Goal: Information Seeking & Learning: Learn about a topic

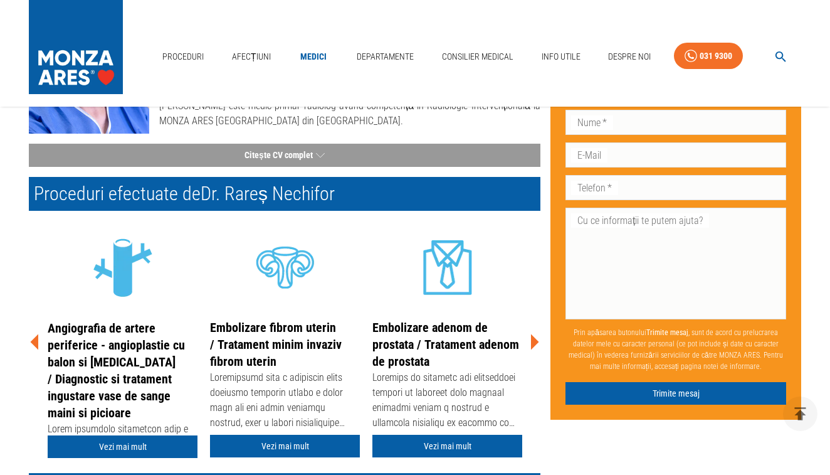
scroll to position [176, 0]
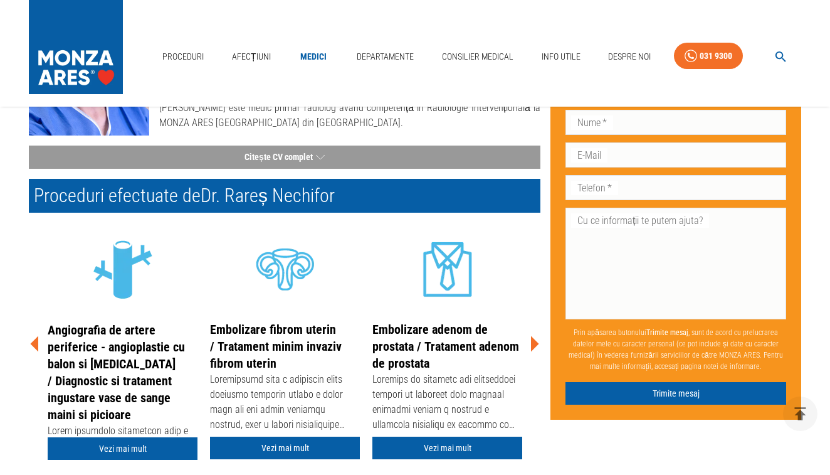
click at [529, 338] on icon at bounding box center [535, 344] width 38 height 38
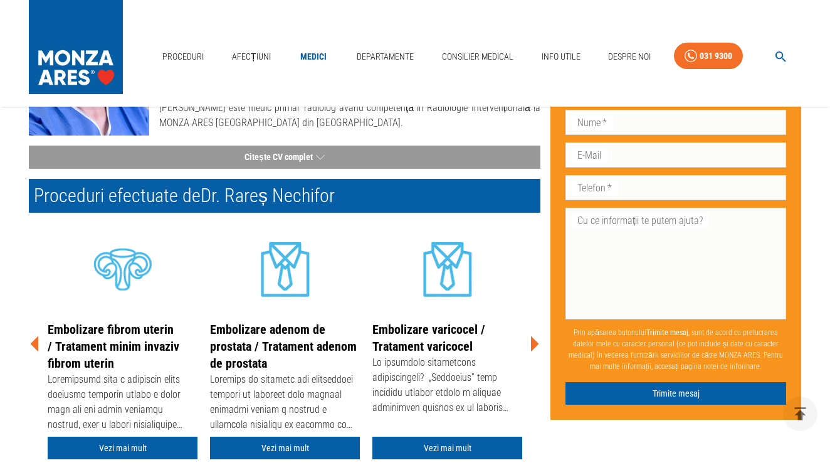
click at [534, 345] on icon at bounding box center [535, 344] width 8 height 16
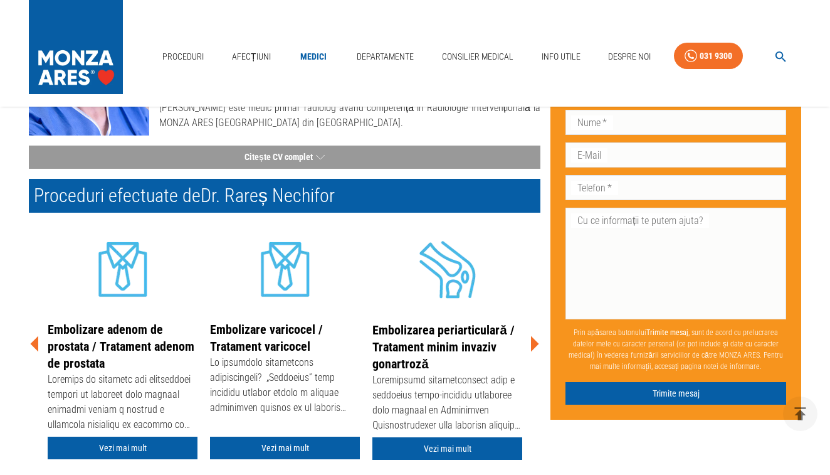
click at [533, 345] on icon at bounding box center [535, 344] width 8 height 16
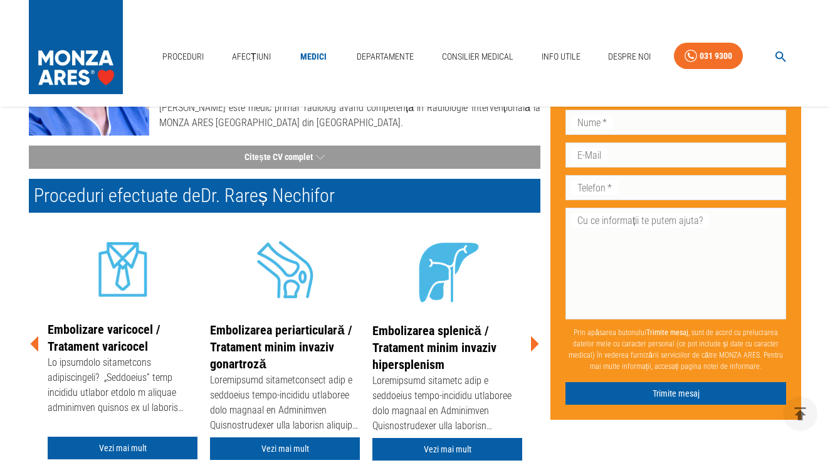
click at [533, 341] on icon at bounding box center [535, 344] width 8 height 16
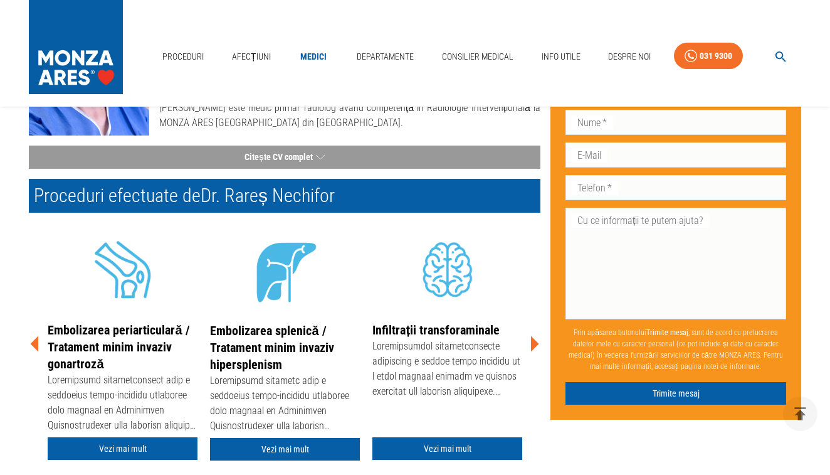
click at [461, 329] on link "Infiltrații transforaminale" at bounding box center [436, 329] width 127 height 15
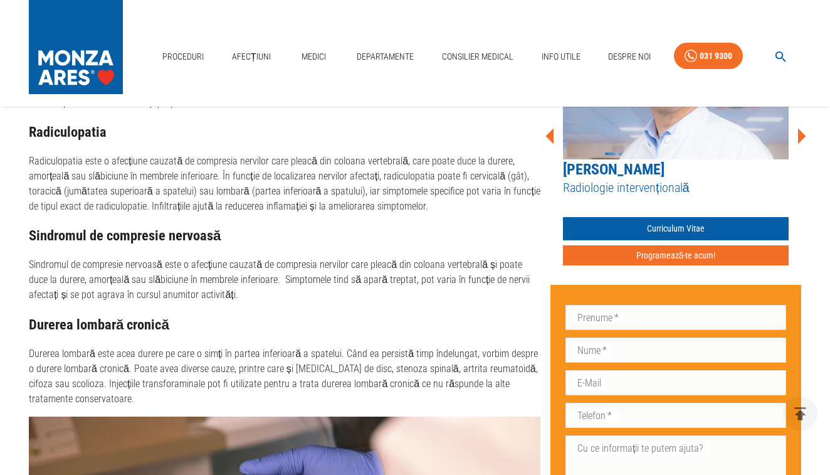
scroll to position [948, 0]
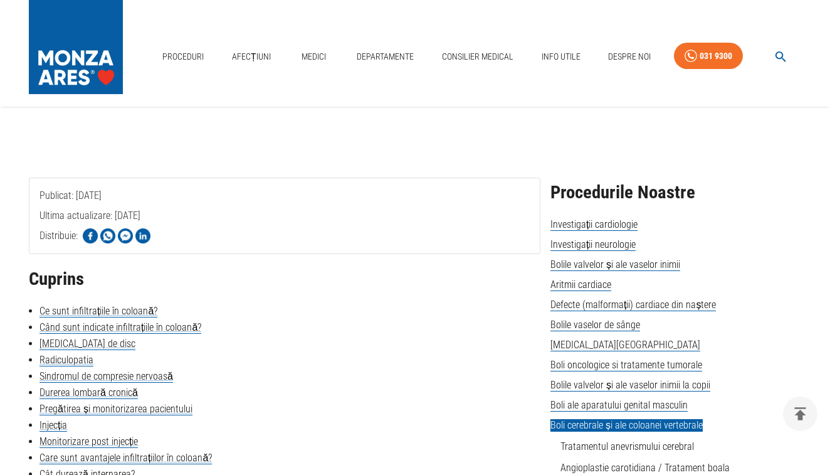
scroll to position [156, 0]
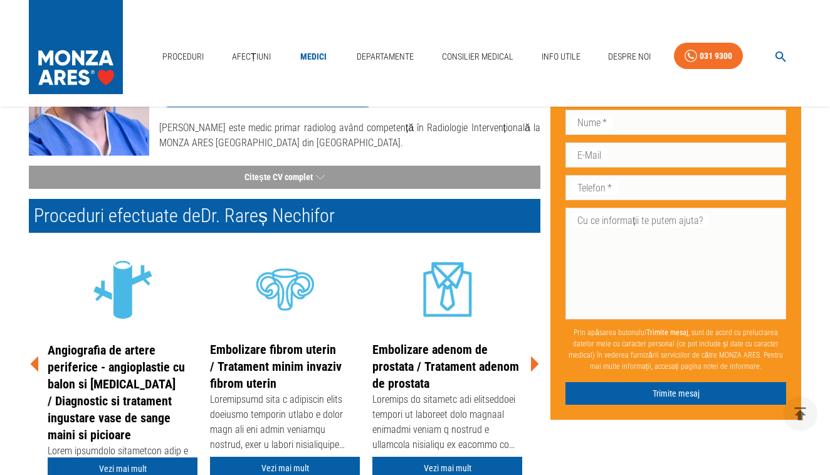
scroll to position [176, 0]
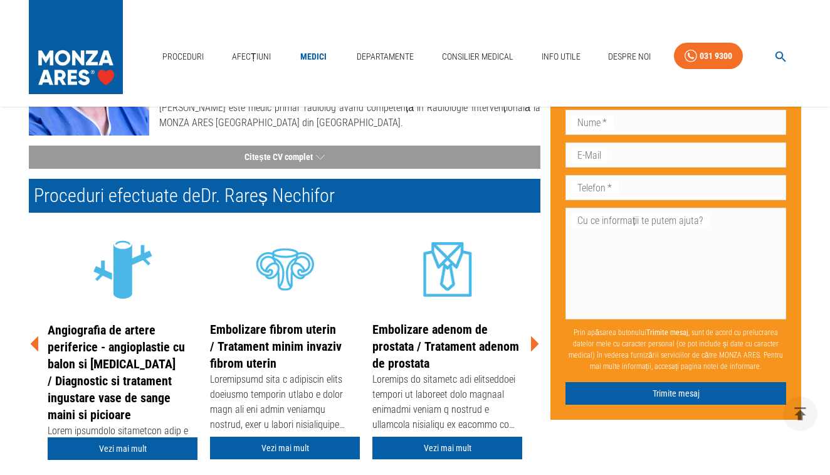
click at [533, 342] on icon at bounding box center [535, 344] width 8 height 16
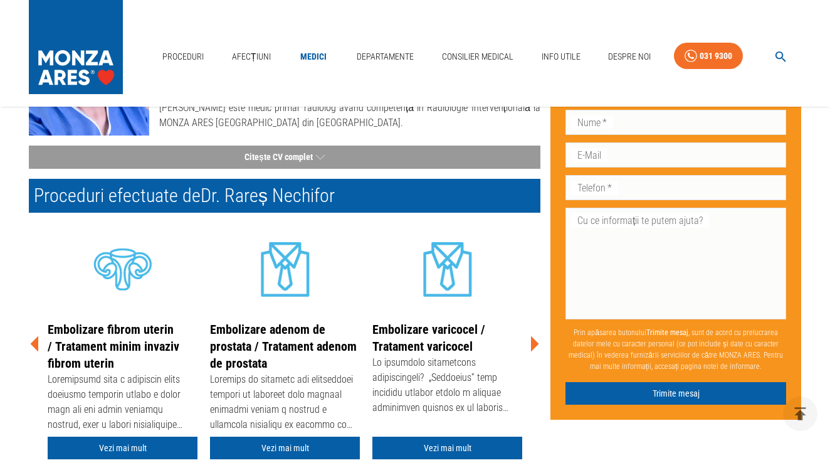
click at [533, 342] on icon at bounding box center [535, 344] width 8 height 16
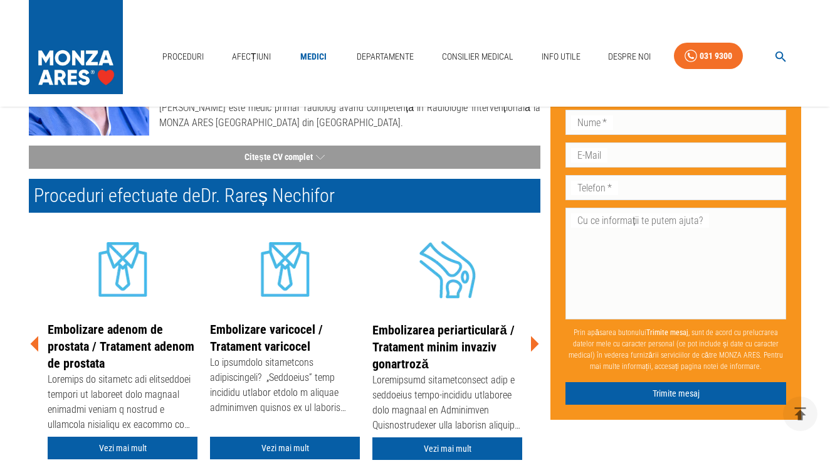
click at [533, 342] on icon at bounding box center [535, 344] width 8 height 16
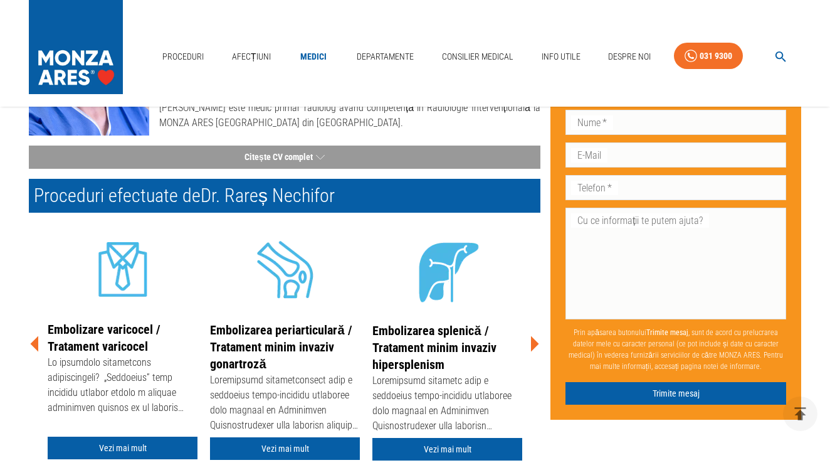
click at [533, 342] on icon at bounding box center [535, 344] width 8 height 16
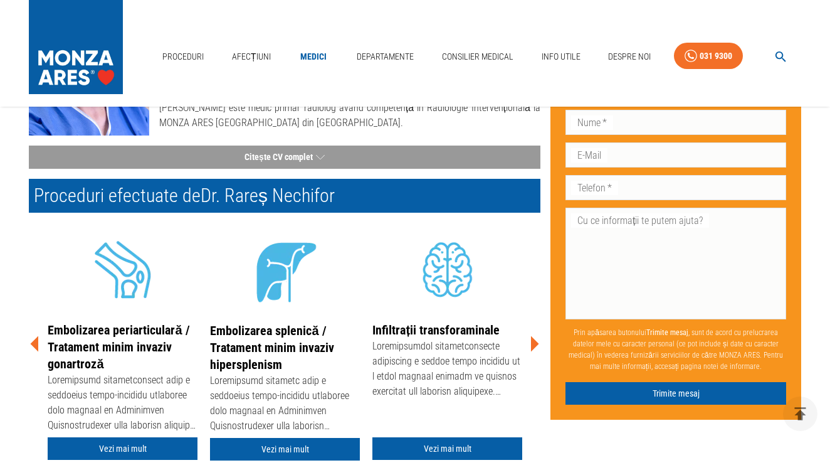
click at [533, 342] on icon at bounding box center [535, 344] width 8 height 16
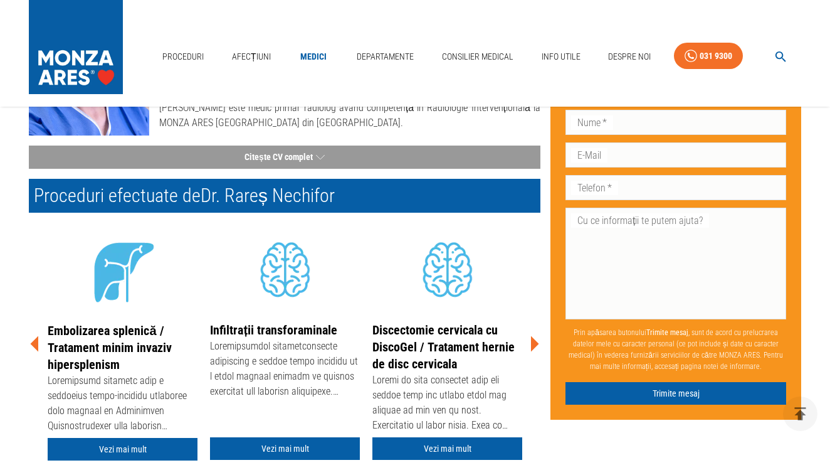
click at [533, 342] on icon at bounding box center [535, 344] width 8 height 16
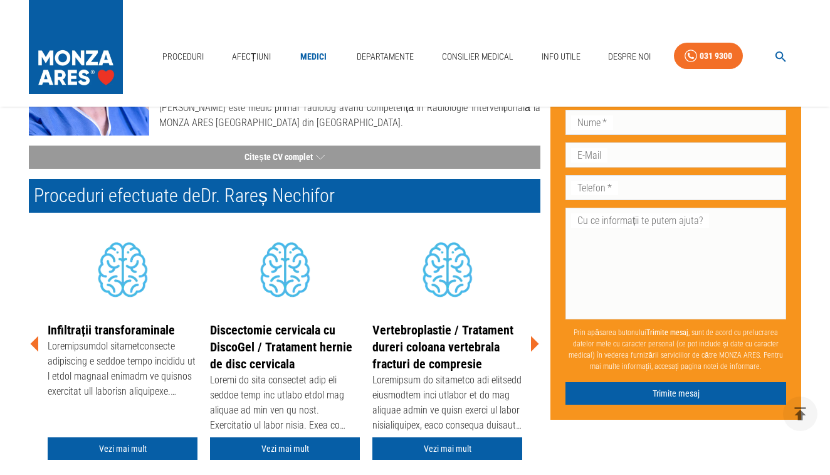
click at [533, 342] on icon at bounding box center [535, 344] width 8 height 16
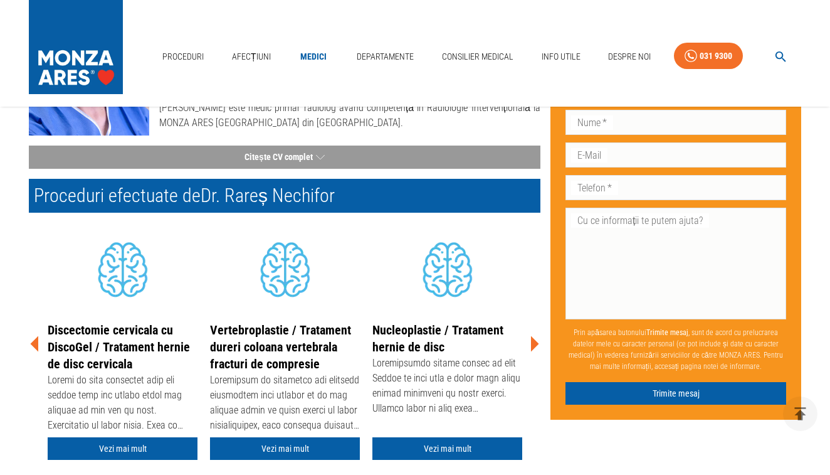
click at [532, 342] on icon at bounding box center [535, 344] width 8 height 16
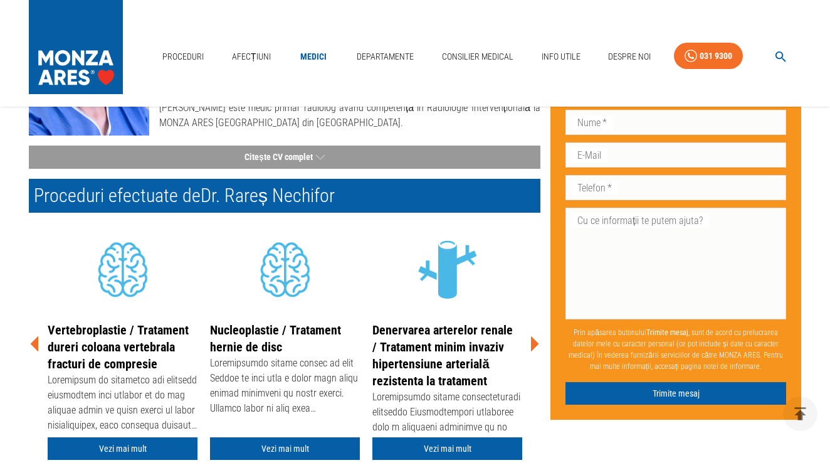
click at [533, 342] on icon at bounding box center [535, 344] width 8 height 16
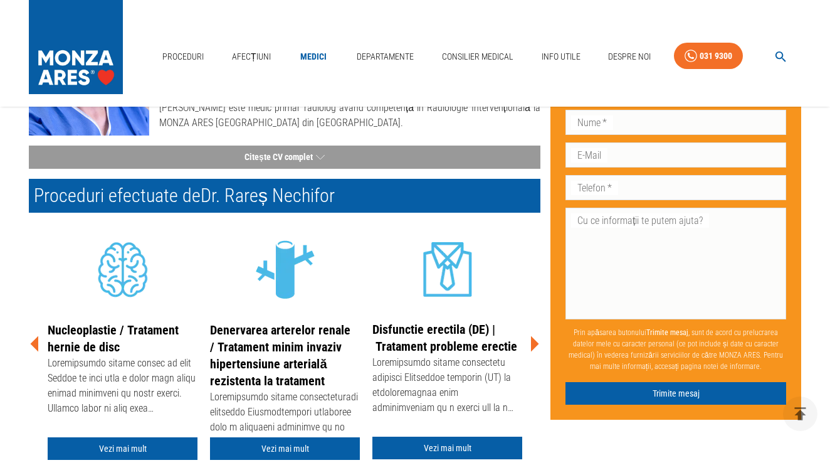
click at [534, 341] on icon at bounding box center [535, 344] width 8 height 16
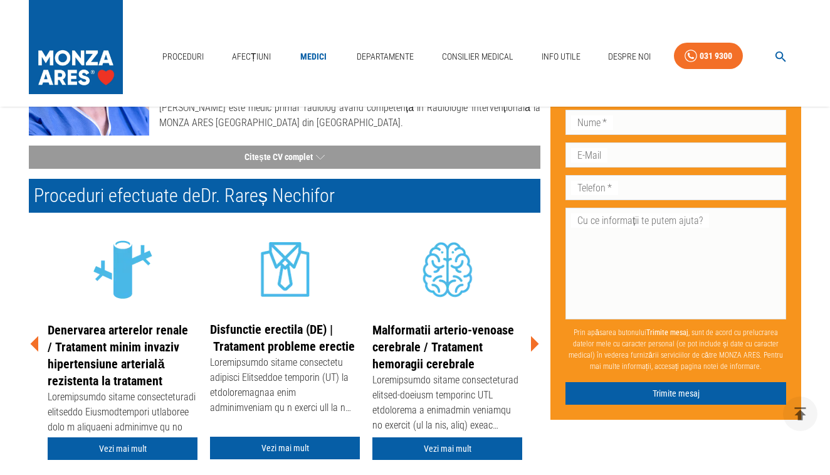
click at [33, 341] on icon at bounding box center [35, 344] width 8 height 16
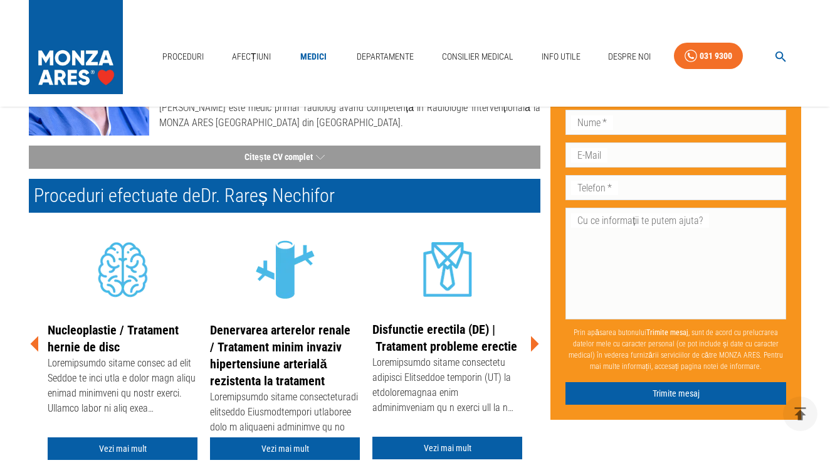
click at [34, 338] on icon at bounding box center [35, 344] width 8 height 16
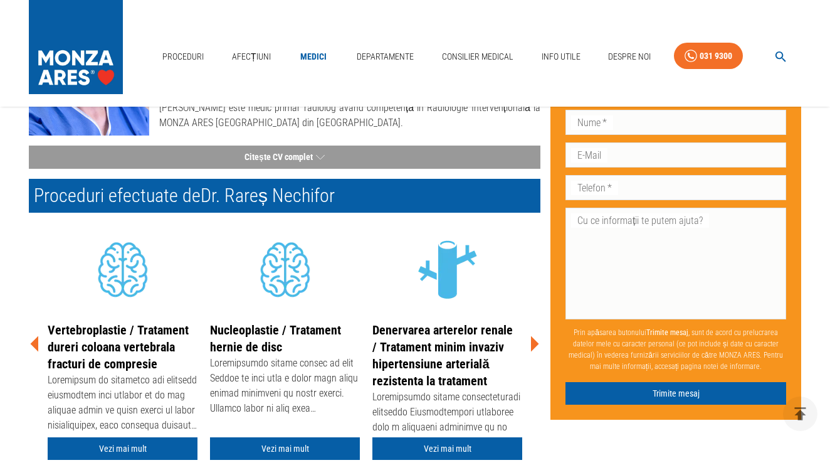
click at [34, 337] on icon at bounding box center [35, 344] width 38 height 38
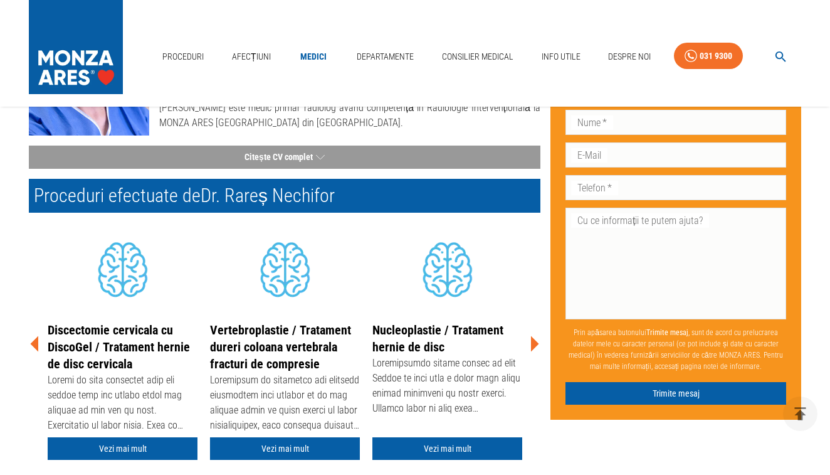
click at [34, 337] on icon at bounding box center [35, 344] width 38 height 38
click at [36, 346] on icon at bounding box center [35, 344] width 8 height 16
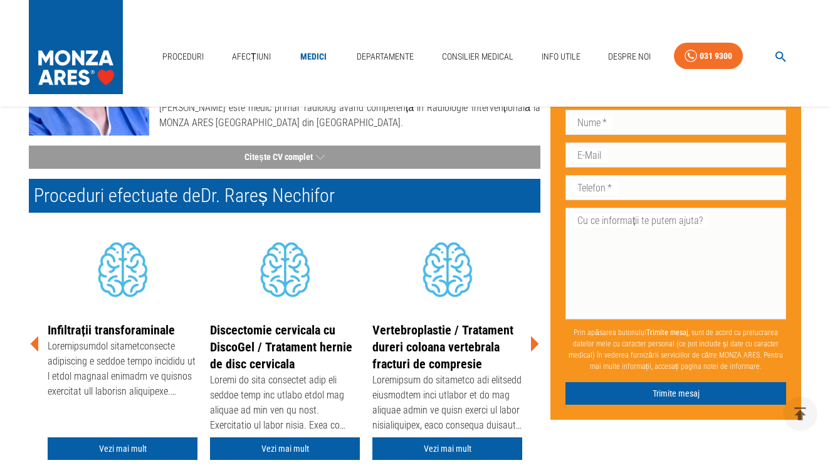
click at [531, 347] on icon at bounding box center [535, 344] width 8 height 16
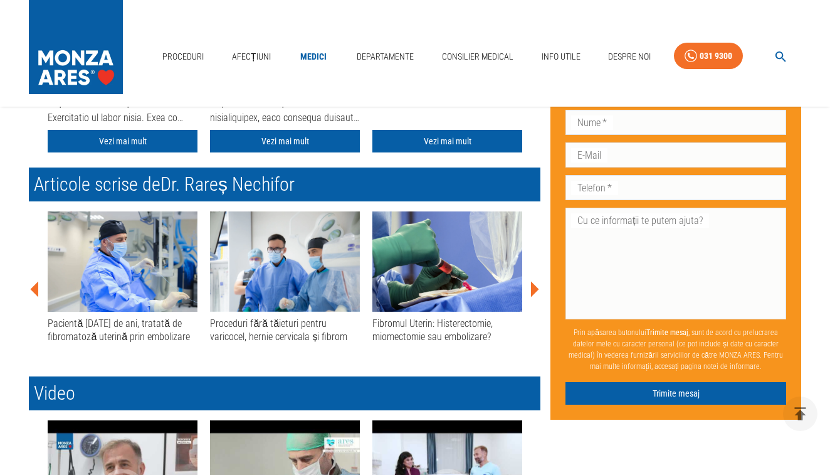
scroll to position [341, 0]
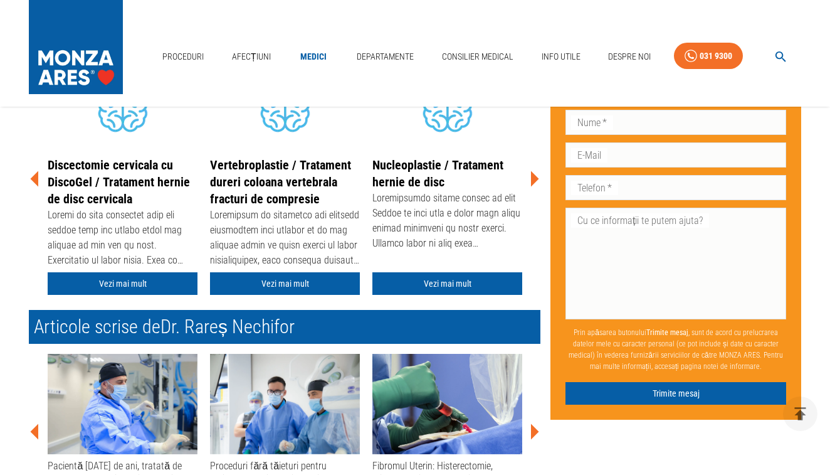
click at [38, 176] on icon at bounding box center [35, 179] width 8 height 16
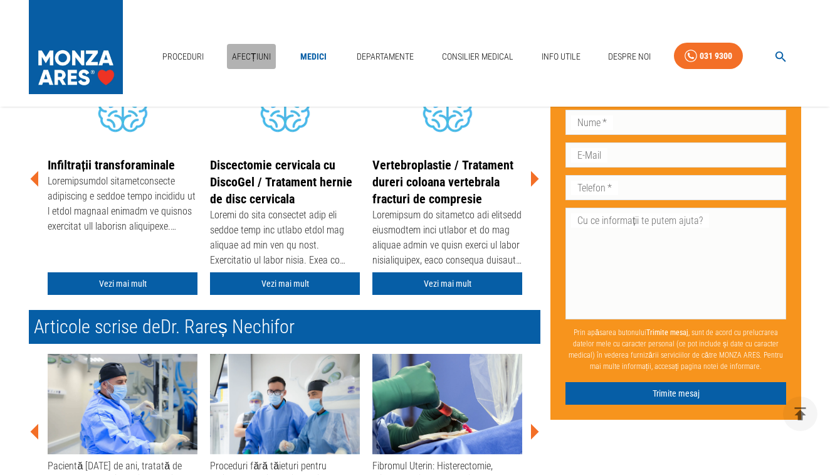
drag, startPoint x: 265, startPoint y: 26, endPoint x: 314, endPoint y: 87, distance: 78.1
click at [265, 44] on link "Afecțiuni" at bounding box center [251, 57] width 49 height 26
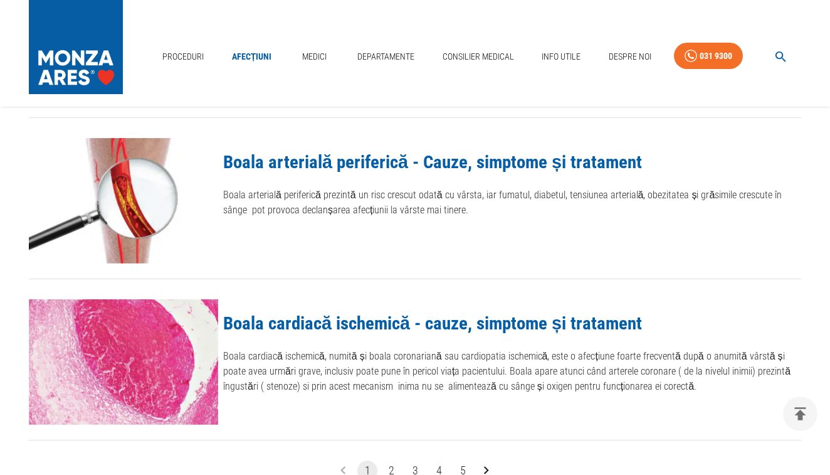
scroll to position [1362, 0]
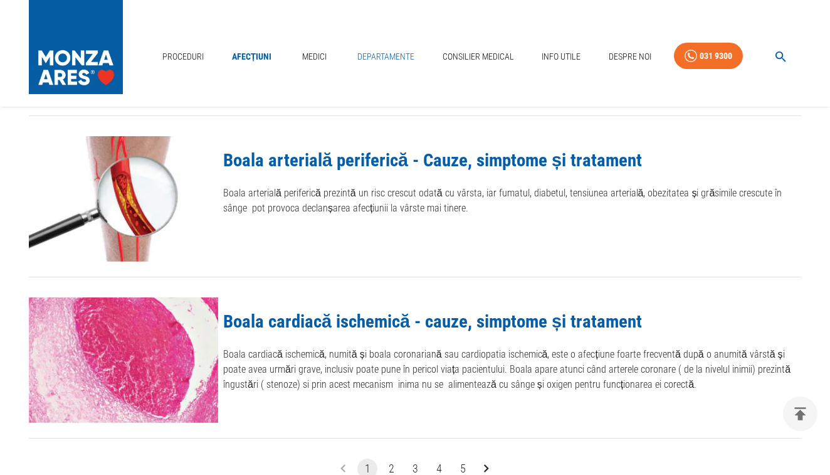
click at [402, 44] on link "Departamente" at bounding box center [385, 57] width 67 height 26
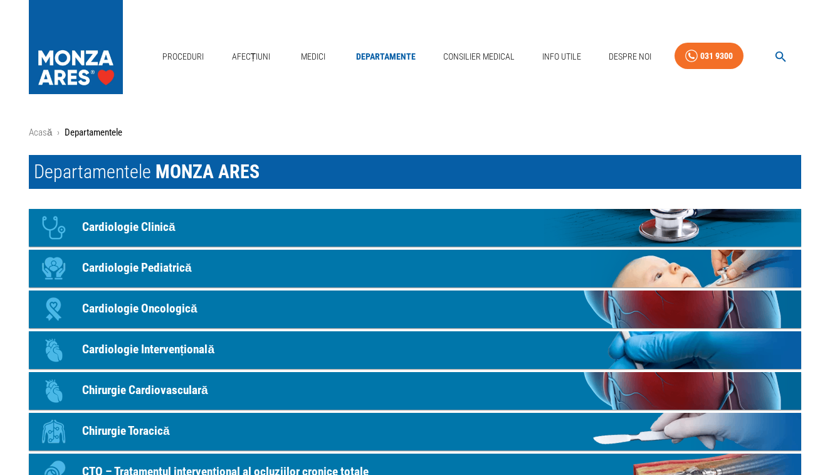
click at [181, 266] on p "Cardiologie Pediatrică" at bounding box center [137, 268] width 110 height 18
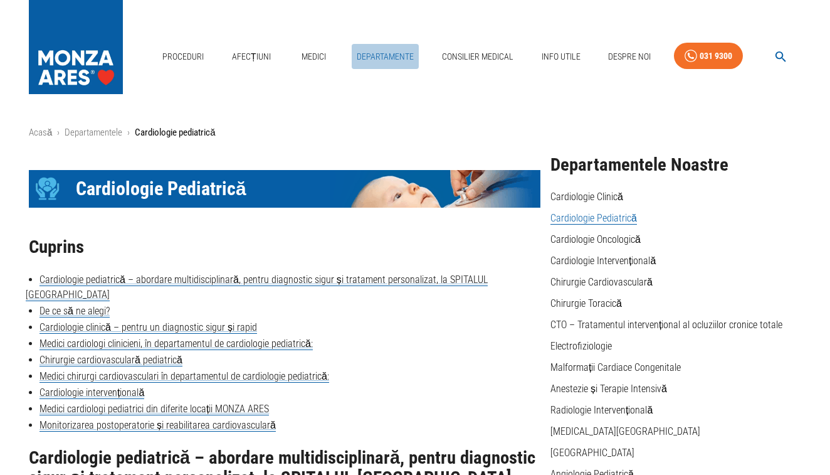
click at [390, 44] on link "Departamente" at bounding box center [385, 57] width 67 height 26
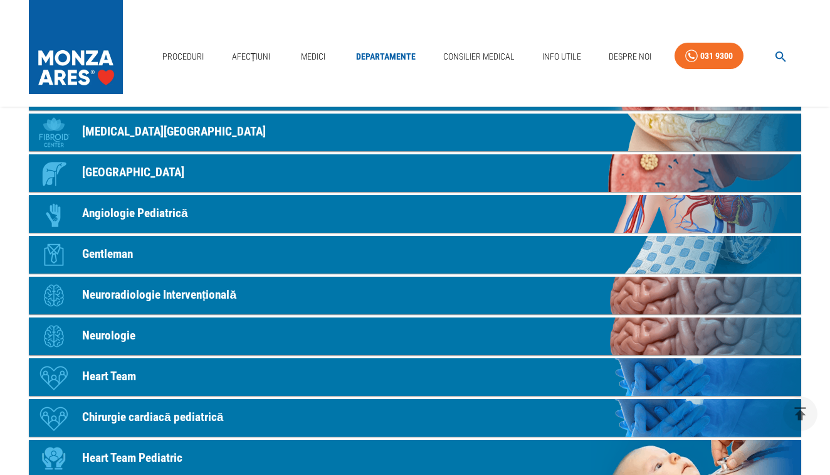
scroll to position [557, 0]
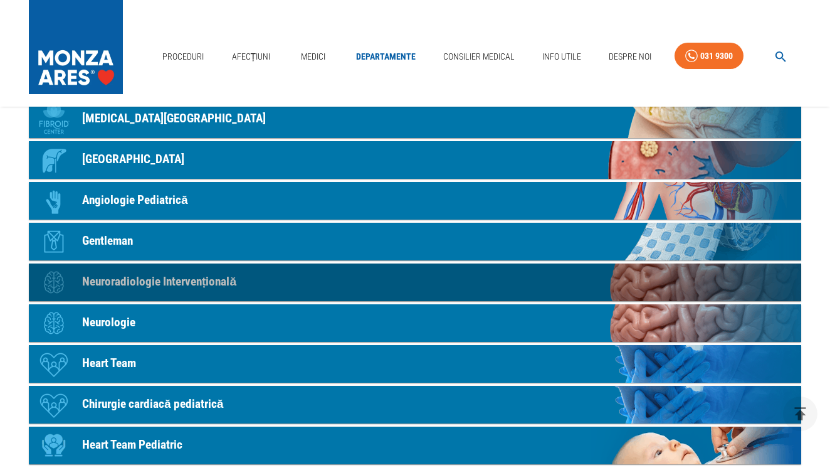
click at [213, 284] on p "Neuroradiologie Intervențională" at bounding box center [159, 282] width 154 height 18
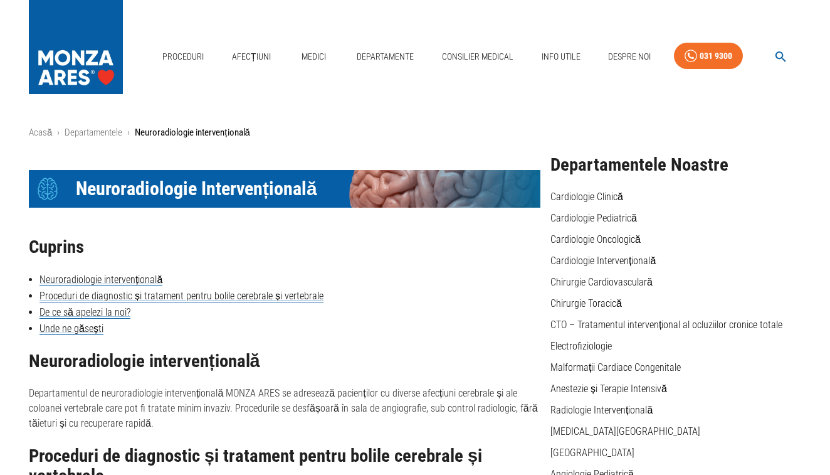
click at [426, 329] on li "Unde ne găsești" at bounding box center [285, 328] width 512 height 15
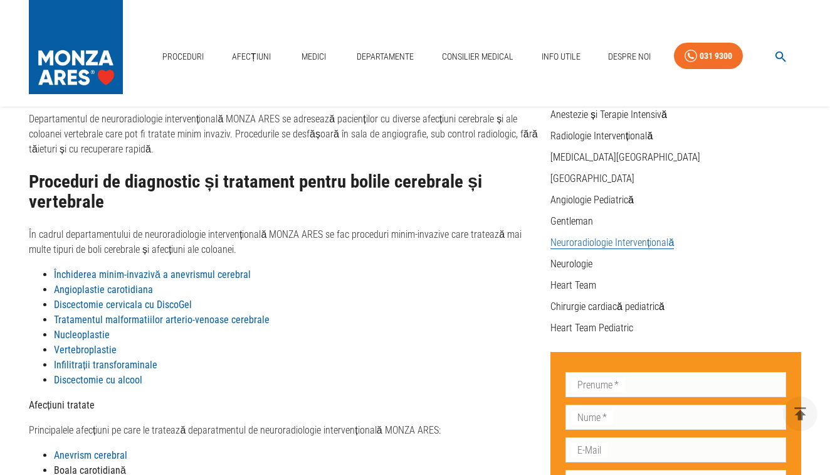
scroll to position [279, 0]
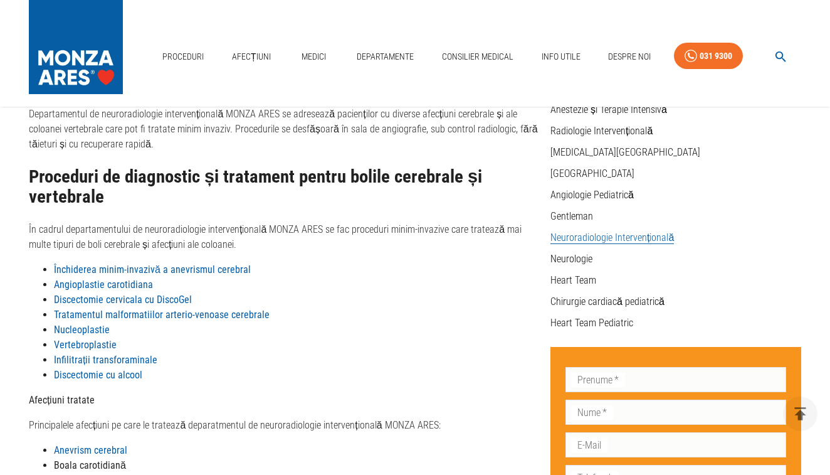
click at [88, 325] on strong "Nucleoplastie" at bounding box center [82, 330] width 56 height 12
click at [765, 268] on ul "Cardiologie Clinică Cardiologie Pediatrică Cardiologie Oncologică Cardiologie I…" at bounding box center [676, 123] width 251 height 427
click at [765, 248] on ul "Cardiologie Clinică Cardiologie Pediatrică Cardiologie Oncologică Cardiologie I…" at bounding box center [676, 123] width 251 height 427
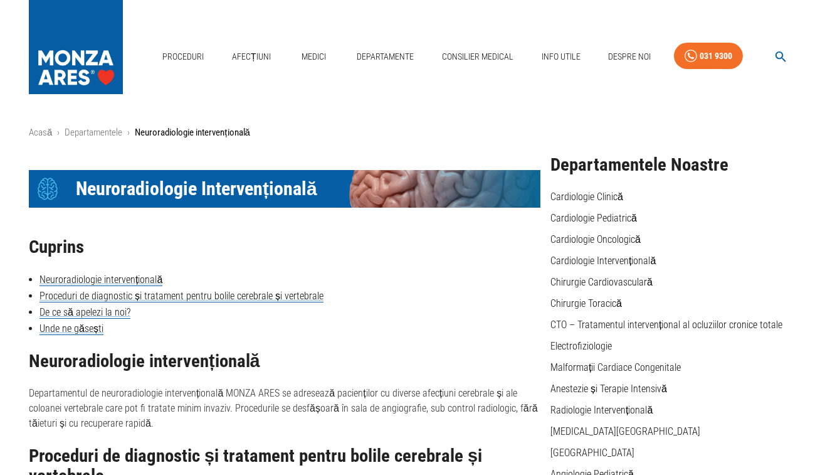
scroll to position [0, 0]
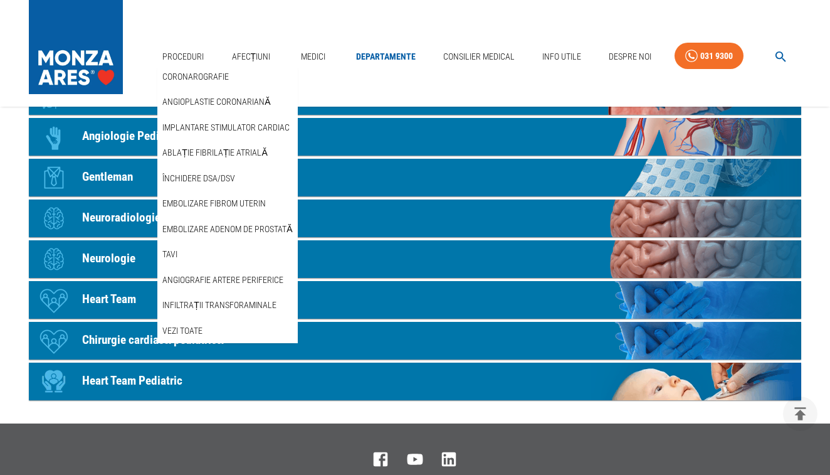
scroll to position [622, 0]
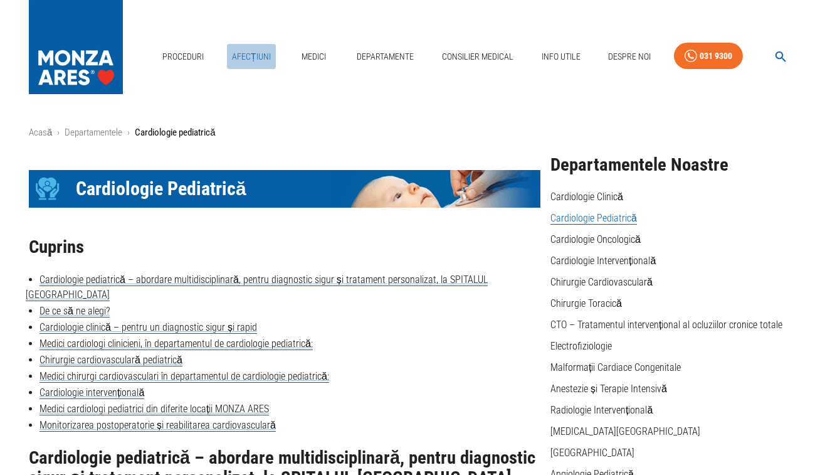
click at [254, 44] on link "Afecțiuni" at bounding box center [251, 57] width 49 height 26
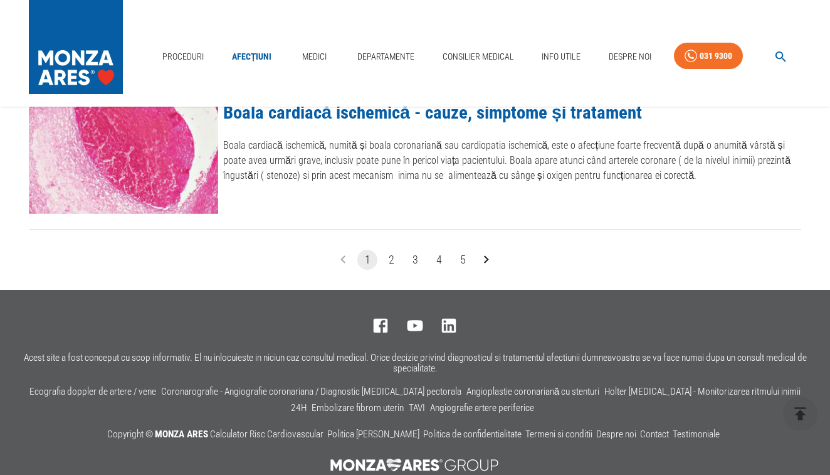
scroll to position [1573, 0]
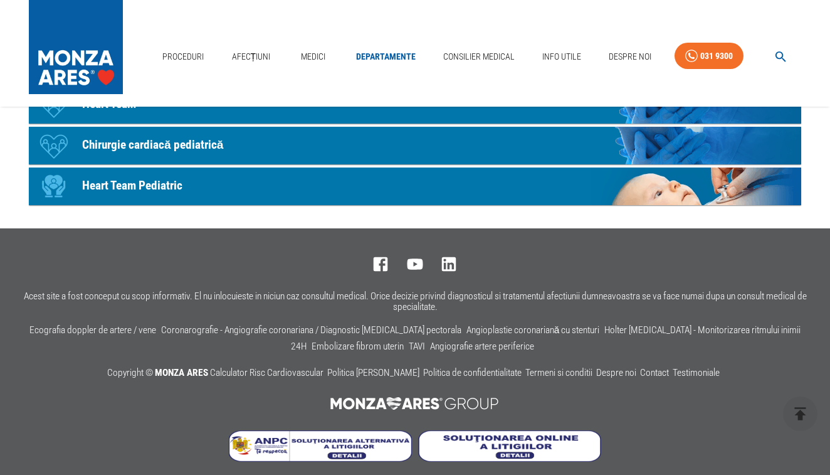
scroll to position [822, 0]
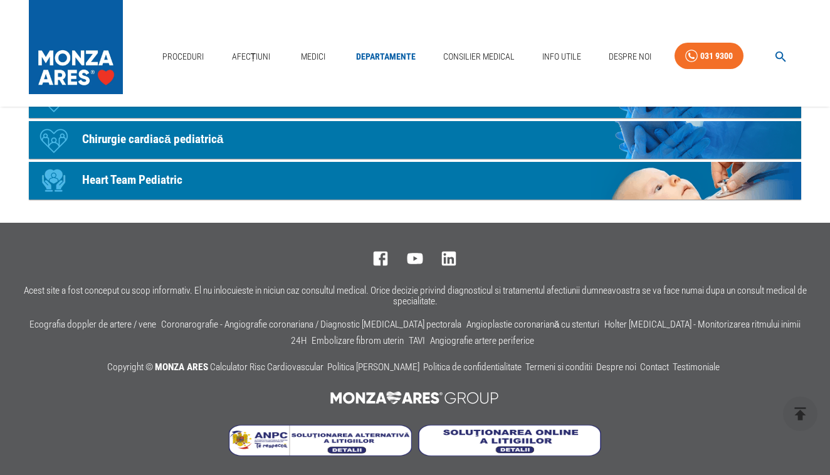
scroll to position [1362, 0]
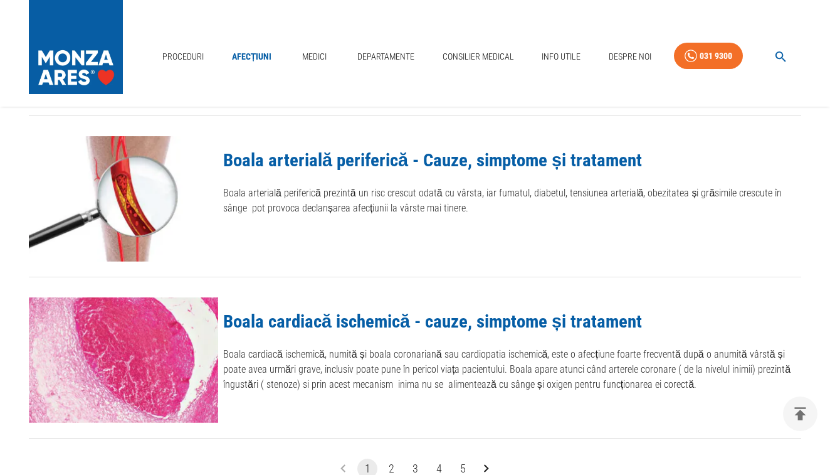
click at [714, 285] on div "Boala cardiacă ischemică - cauze, simptome și tratament Boala cardiacă ischemic…" at bounding box center [405, 357] width 793 height 161
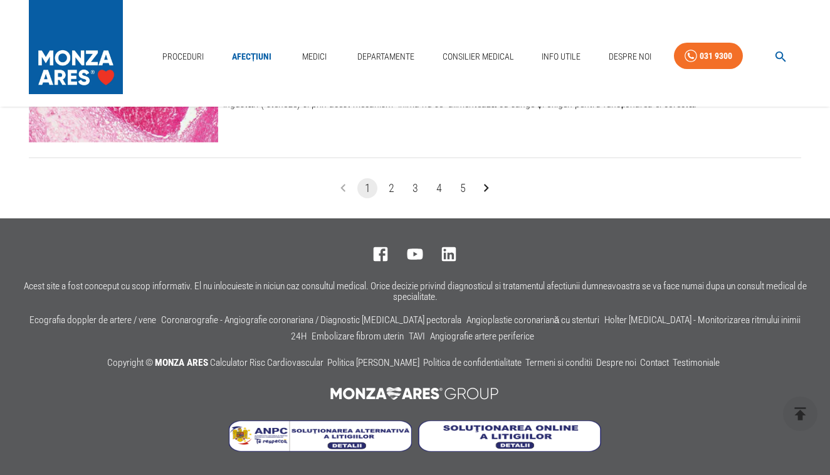
scroll to position [1641, 0]
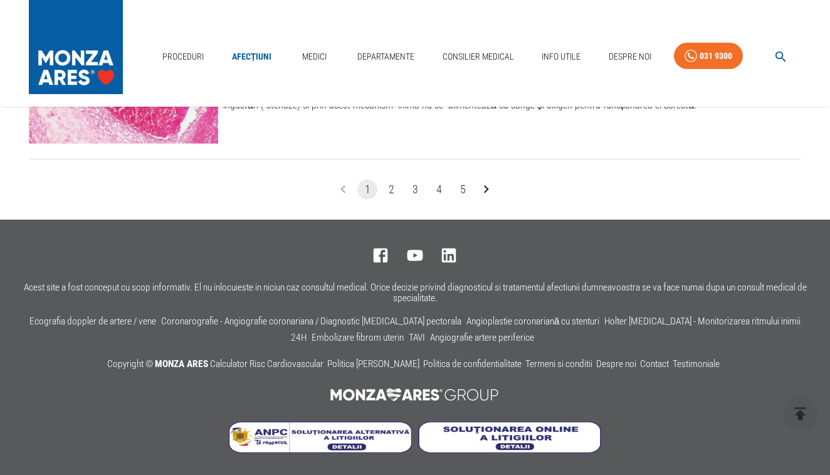
click at [466, 191] on button "5" at bounding box center [463, 189] width 20 height 20
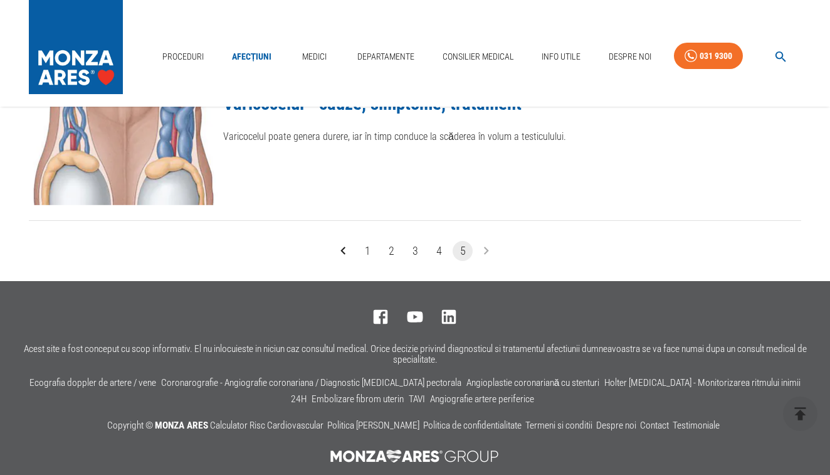
scroll to position [1586, 0]
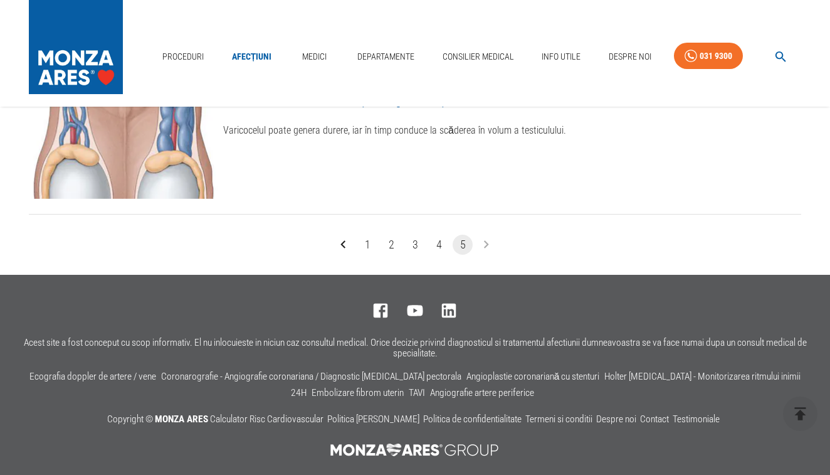
click at [414, 248] on button "3" at bounding box center [415, 245] width 20 height 20
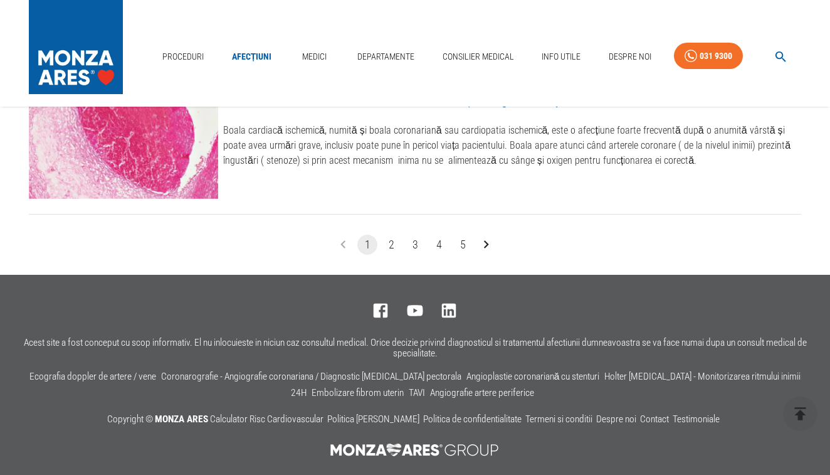
scroll to position [1641, 0]
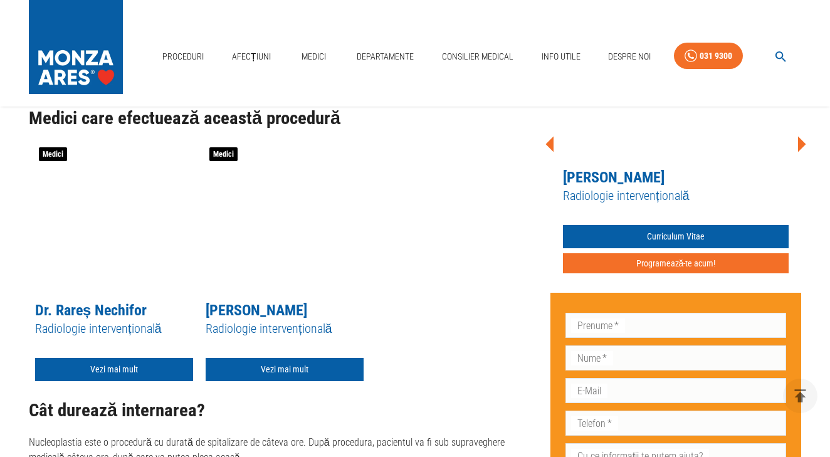
scroll to position [934, 0]
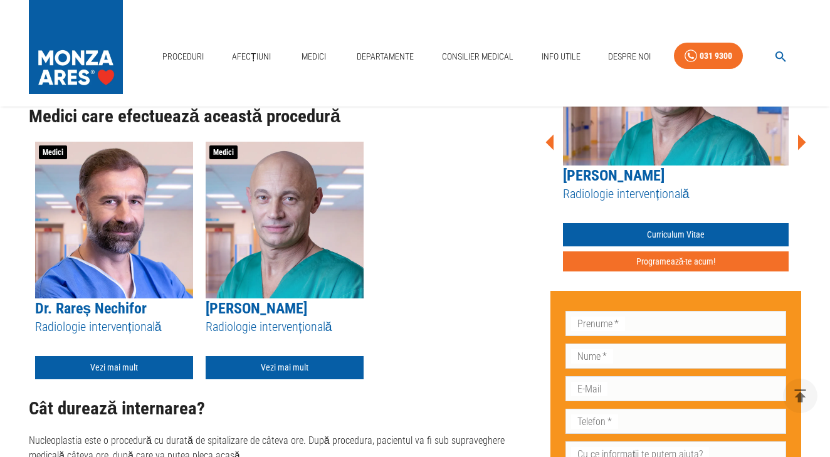
click at [497, 350] on div "Medici [PERSON_NAME] Radiologie intervențională Vezi mai mult Medici [PERSON_NA…" at bounding box center [285, 263] width 512 height 242
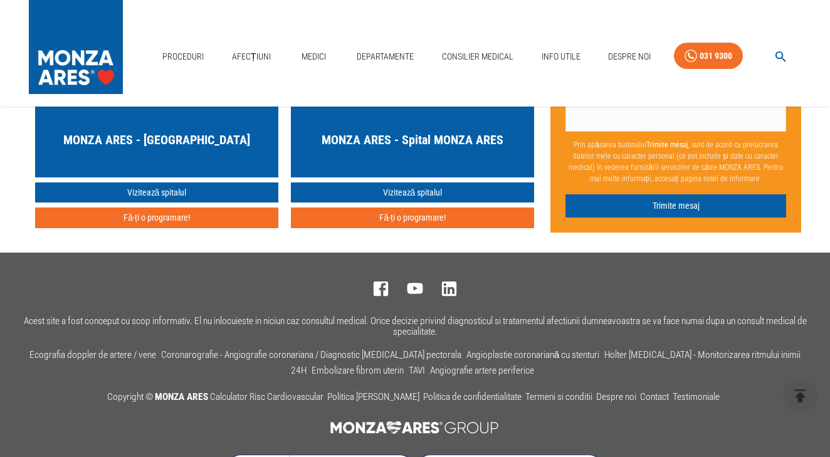
scroll to position [2320, 0]
